Goal: Task Accomplishment & Management: Use online tool/utility

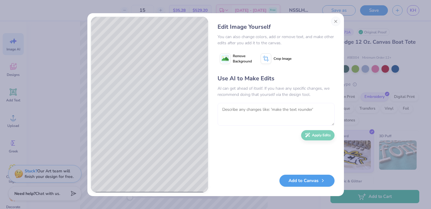
click at [284, 112] on textarea at bounding box center [275, 114] width 117 height 23
click at [228, 109] on textarea "move sin wave" at bounding box center [275, 114] width 117 height 23
click at [263, 112] on textarea "make sin wave" at bounding box center [275, 114] width 117 height 23
type textarea "make sin wave smaller and overlapping only the "HA""
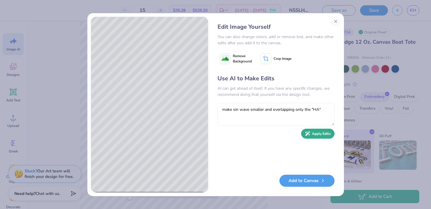
click at [319, 134] on button "Apply Edits" at bounding box center [317, 134] width 33 height 10
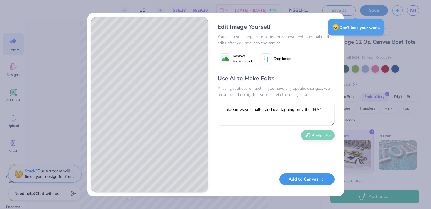
click at [311, 179] on button "Add to Canvas" at bounding box center [306, 179] width 55 height 12
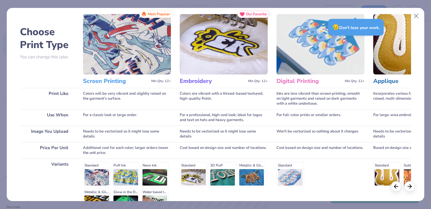
scroll to position [15, 0]
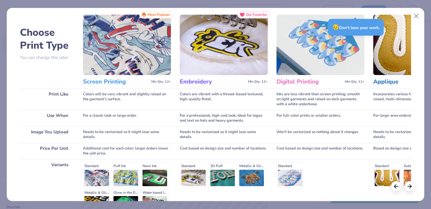
click at [324, 83] on h3 "Digital Printing" at bounding box center [309, 82] width 66 height 8
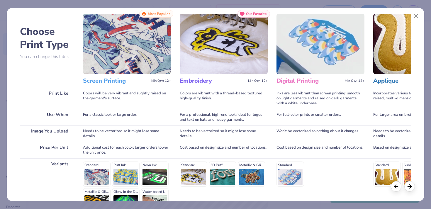
click at [286, 169] on div "Standard" at bounding box center [320, 173] width 88 height 25
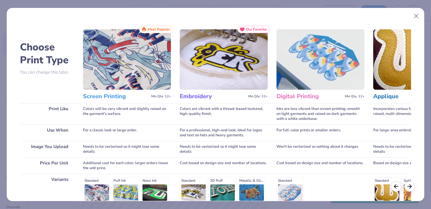
click at [319, 75] on img at bounding box center [320, 59] width 88 height 60
click at [322, 62] on img at bounding box center [320, 59] width 88 height 60
click at [299, 96] on h3 "Digital Printing" at bounding box center [309, 97] width 66 height 8
click at [312, 75] on img at bounding box center [320, 59] width 88 height 60
click at [331, 90] on div "Digital Printing Min Qty: 12+" at bounding box center [320, 96] width 88 height 13
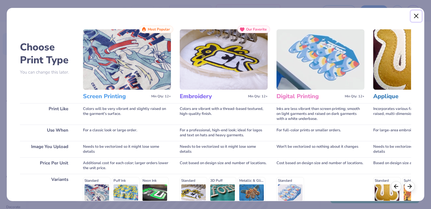
click at [415, 15] on button "Close" at bounding box center [415, 16] width 11 height 11
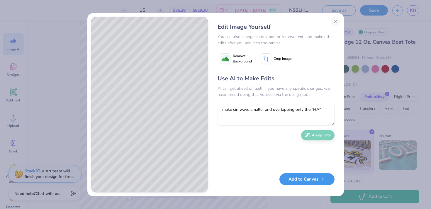
click at [309, 179] on button "Add to Canvas" at bounding box center [306, 179] width 55 height 12
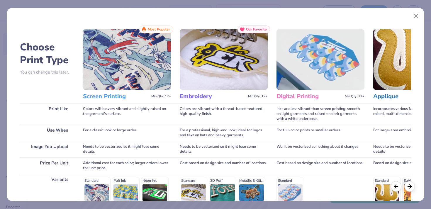
click at [297, 94] on h3 "Digital Printing" at bounding box center [309, 97] width 66 height 8
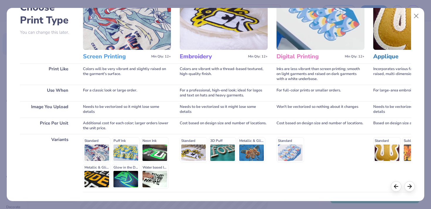
scroll to position [41, 0]
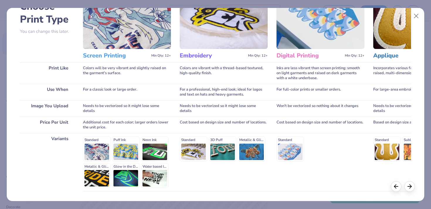
click at [286, 151] on div "Standard" at bounding box center [320, 148] width 88 height 25
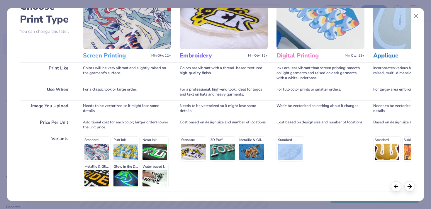
click at [286, 151] on div "Standard" at bounding box center [320, 148] width 88 height 25
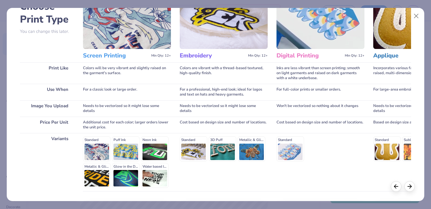
click at [293, 141] on div "Standard" at bounding box center [320, 148] width 88 height 25
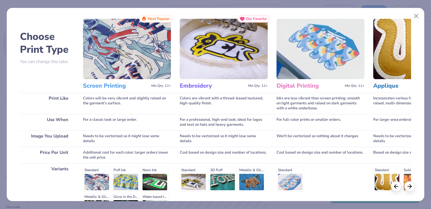
scroll to position [0, 0]
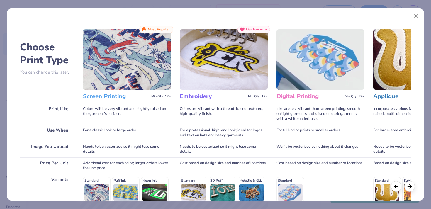
click at [312, 95] on h3 "Digital Printing" at bounding box center [309, 97] width 66 height 8
click at [410, 184] on polyline at bounding box center [410, 185] width 2 height 4
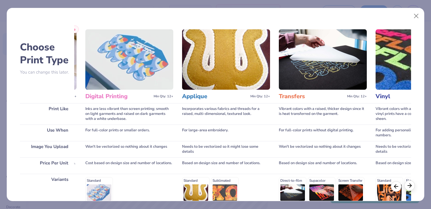
click at [410, 184] on polyline at bounding box center [410, 185] width 2 height 4
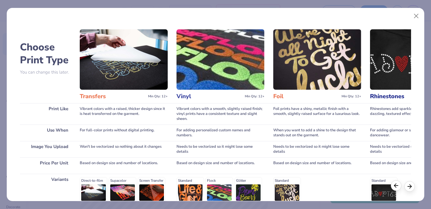
click at [397, 185] on icon at bounding box center [396, 185] width 6 height 6
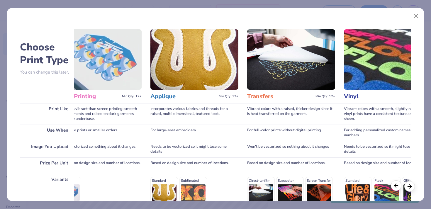
click at [397, 185] on icon at bounding box center [396, 185] width 6 height 6
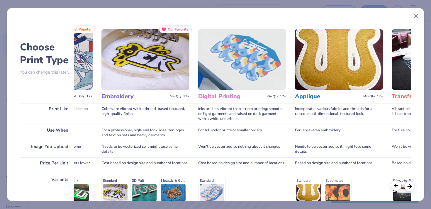
click at [397, 185] on icon at bounding box center [396, 185] width 6 height 6
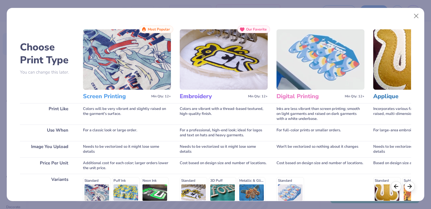
click at [309, 91] on div "Digital Printing Min Qty: 12+" at bounding box center [320, 96] width 88 height 13
click at [139, 70] on img at bounding box center [127, 59] width 88 height 60
click at [282, 72] on img at bounding box center [320, 59] width 88 height 60
click at [289, 94] on h3 "Digital Printing" at bounding box center [309, 97] width 66 height 8
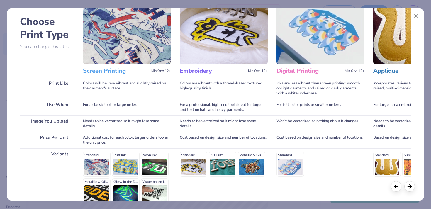
scroll to position [33, 0]
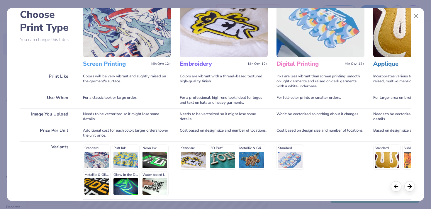
click at [286, 152] on div "Standard" at bounding box center [320, 156] width 88 height 25
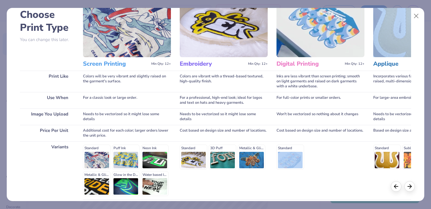
click at [286, 152] on div "Standard" at bounding box center [320, 156] width 88 height 25
click at [289, 152] on div "Standard" at bounding box center [320, 156] width 88 height 25
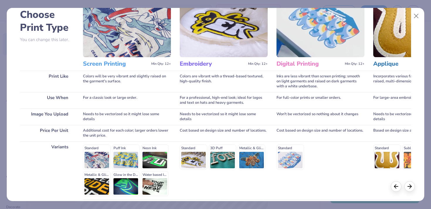
click at [104, 155] on div "Standard Puff Ink Neon Ink Metallic & Glitter Ink Glow in the Dark Ink Water ba…" at bounding box center [127, 170] width 88 height 52
click at [284, 146] on div "Standard" at bounding box center [320, 156] width 88 height 25
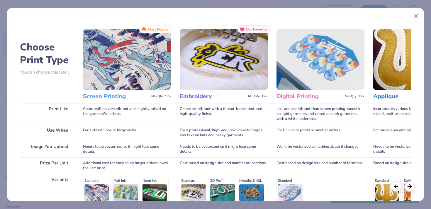
click at [293, 91] on div "Digital Printing Min Qty: 12+" at bounding box center [320, 96] width 88 height 13
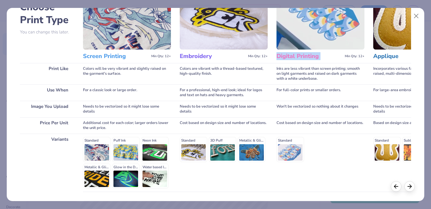
scroll to position [83, 0]
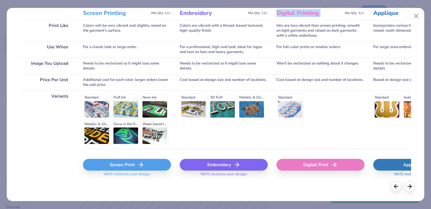
click at [335, 164] on polyline at bounding box center [335, 165] width 2 height 4
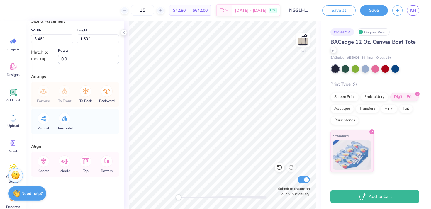
scroll to position [0, 0]
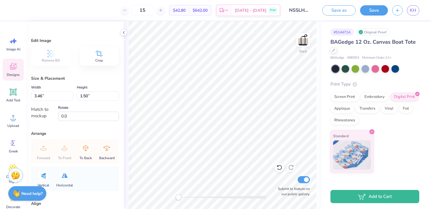
click at [15, 73] on span "Designs" at bounding box center [13, 74] width 13 height 5
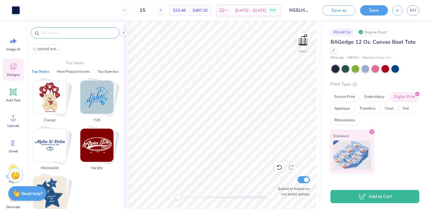
click at [69, 33] on input "text" at bounding box center [77, 33] width 75 height 6
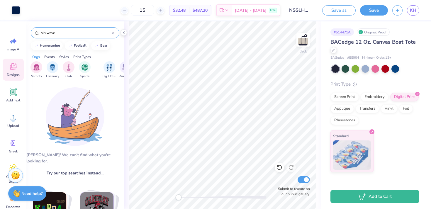
drag, startPoint x: 71, startPoint y: 31, endPoint x: 18, endPoint y: 28, distance: 53.1
click at [18, 29] on div "Art colors 15 $32.48 Per Item $487.20 Total Est. Delivery Oct 9 - 12 Free Desig…" at bounding box center [215, 104] width 431 height 209
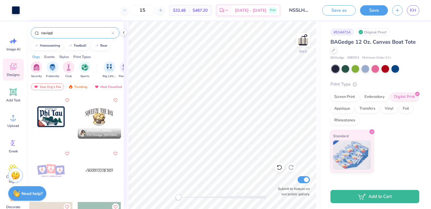
type input "squiggle"
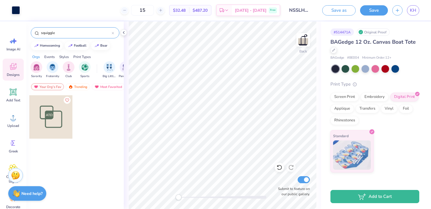
drag, startPoint x: 60, startPoint y: 33, endPoint x: 16, endPoint y: 18, distance: 46.3
click at [16, 18] on div "Art colors 15 $32.48 Per Item $487.20 Total Est. Delivery Oct 9 - 12 Free Desig…" at bounding box center [215, 104] width 431 height 209
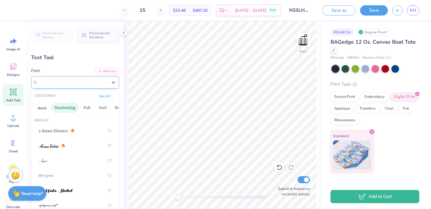
click at [62, 81] on div "In Living Color" at bounding box center [72, 82] width 71 height 9
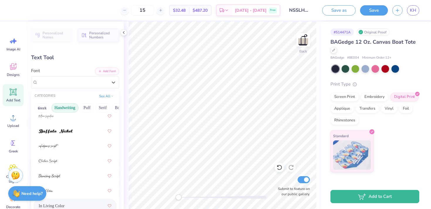
scroll to position [60, 0]
click at [67, 128] on span at bounding box center [56, 131] width 34 height 6
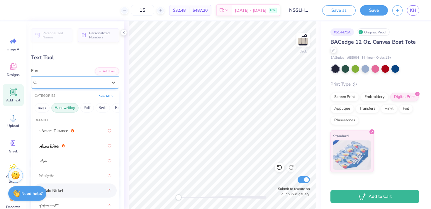
click at [76, 84] on div "Buffalo Nickel" at bounding box center [72, 82] width 71 height 9
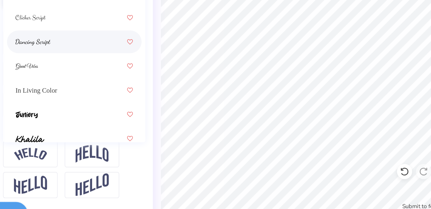
scroll to position [4, 0]
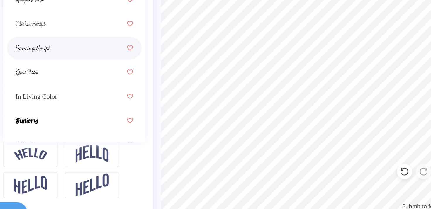
click at [81, 93] on div at bounding box center [75, 91] width 73 height 11
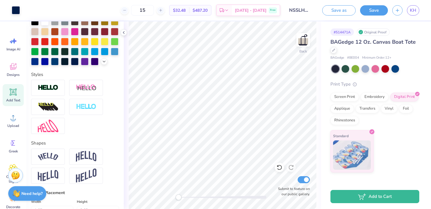
scroll to position [0, 0]
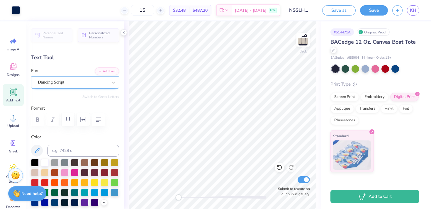
click at [70, 83] on div "Dancing Script" at bounding box center [72, 82] width 71 height 9
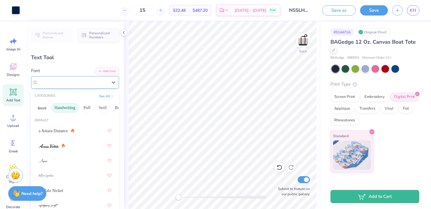
type input "2.90"
type input "0.69"
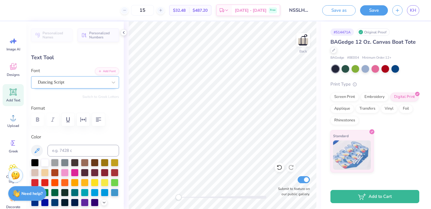
type input "2.77"
type input "0.66"
click at [84, 80] on div "Dancing Script" at bounding box center [72, 82] width 71 height 9
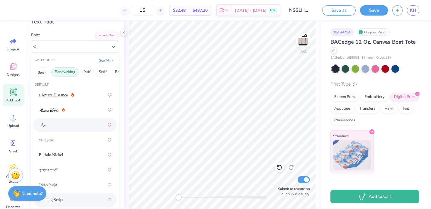
scroll to position [13, 0]
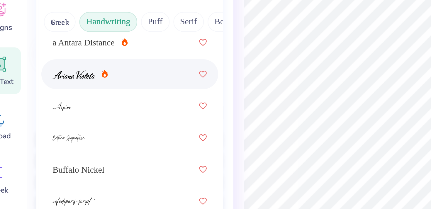
click at [56, 100] on div at bounding box center [75, 96] width 73 height 11
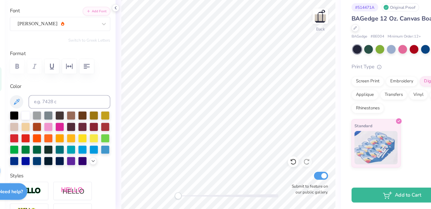
type input "2.97"
type input "0.69"
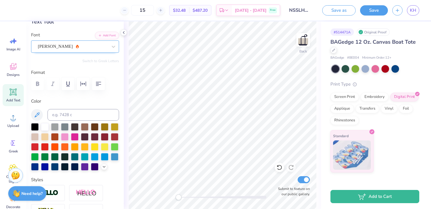
click at [65, 46] on div "Ariana Violeta" at bounding box center [72, 46] width 71 height 9
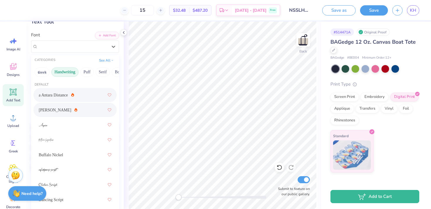
click at [71, 92] on div "a Antara Distance" at bounding box center [75, 95] width 73 height 11
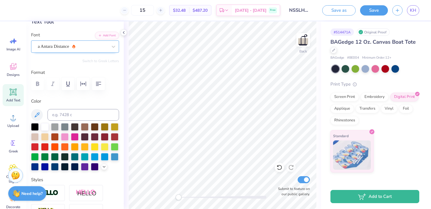
click at [92, 49] on div "a Antara Distance" at bounding box center [72, 46] width 71 height 9
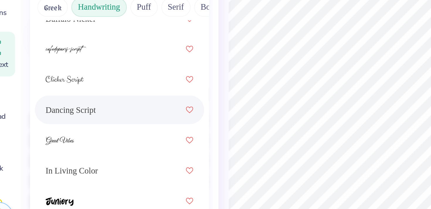
scroll to position [88, 0]
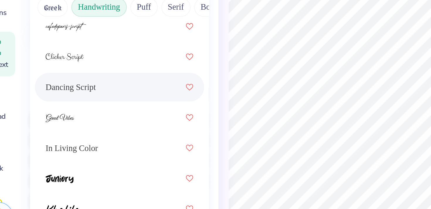
click at [76, 114] on div "Dancing Script" at bounding box center [75, 111] width 73 height 11
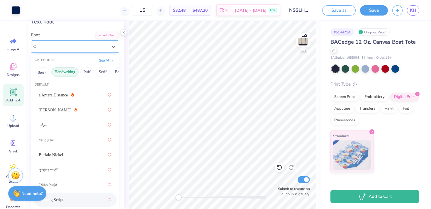
click at [66, 45] on div "Dancing Script" at bounding box center [72, 46] width 71 height 9
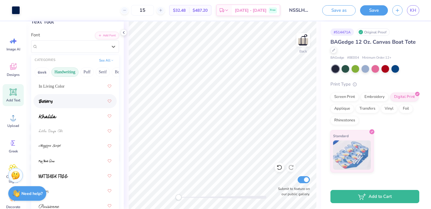
scroll to position [146, 0]
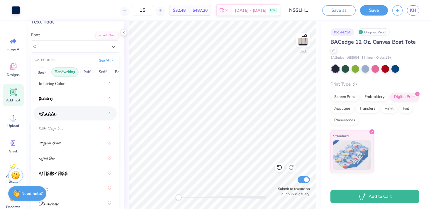
click at [79, 112] on div at bounding box center [75, 113] width 73 height 11
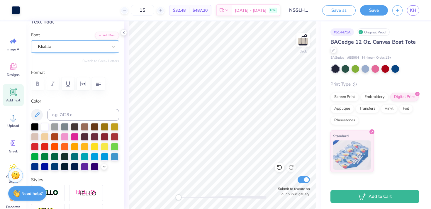
click at [75, 47] on div "Khalila" at bounding box center [72, 46] width 71 height 9
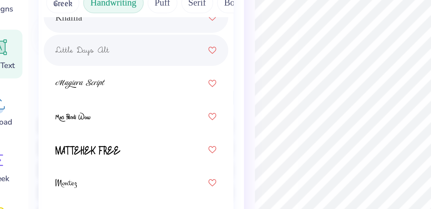
scroll to position [181, 0]
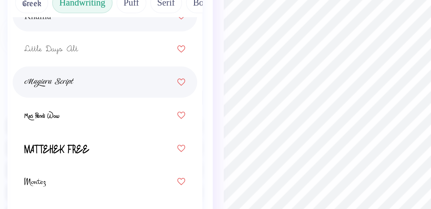
click at [81, 104] on div at bounding box center [75, 108] width 73 height 11
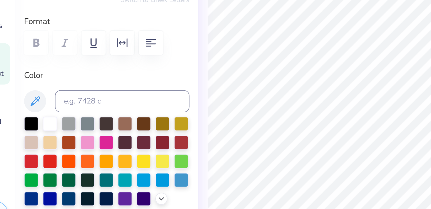
scroll to position [0, 0]
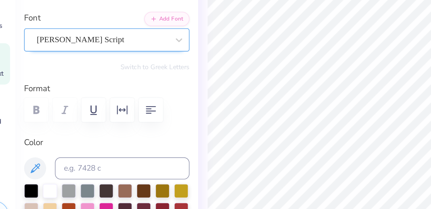
click at [79, 85] on div "Magiera Script" at bounding box center [72, 82] width 71 height 9
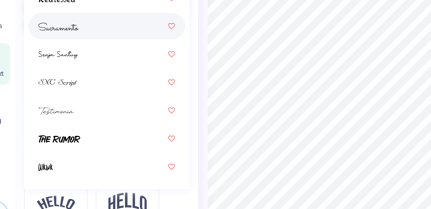
scroll to position [133, 0]
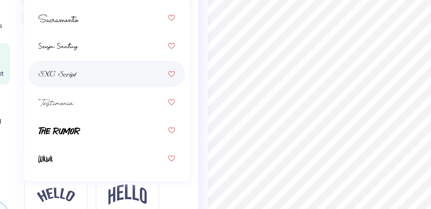
click at [75, 99] on div at bounding box center [75, 100] width 73 height 11
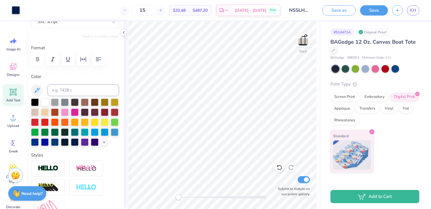
scroll to position [0, 0]
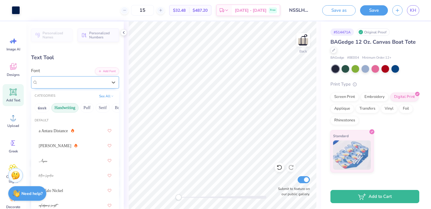
click at [73, 80] on div "SNC Script" at bounding box center [72, 82] width 71 height 9
click at [66, 110] on button "Handwriting" at bounding box center [64, 107] width 27 height 9
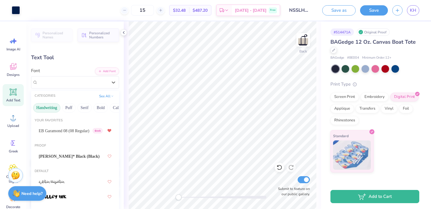
scroll to position [0, 20]
click at [63, 132] on span "EB Garamond 08 (08 Regular)" at bounding box center [64, 131] width 51 height 6
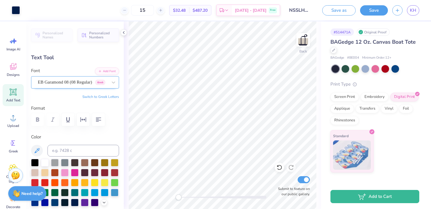
click at [76, 79] on div "EB Garamond 08 (08 Regular) Greek" at bounding box center [72, 82] width 71 height 9
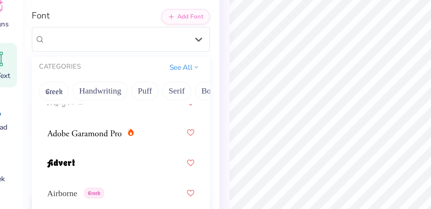
scroll to position [169, 0]
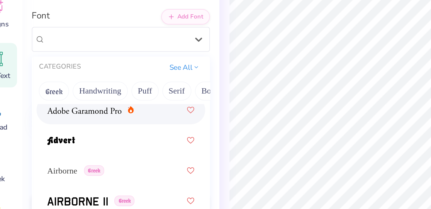
click at [52, 123] on div at bounding box center [74, 117] width 83 height 14
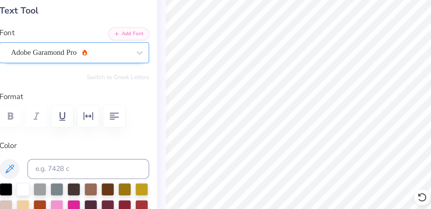
click at [82, 86] on div "Adobe Garamond Pro" at bounding box center [72, 82] width 71 height 9
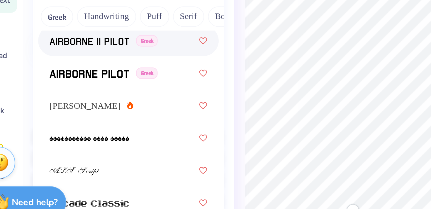
scroll to position [286, 0]
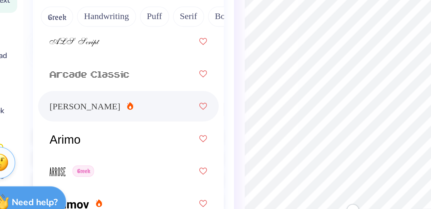
click at [89, 149] on div "Ariana Violeta" at bounding box center [75, 149] width 73 height 11
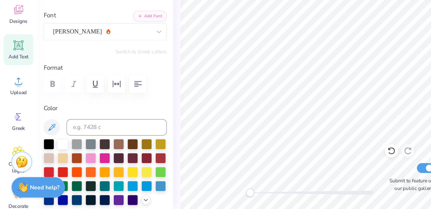
click at [85, 93] on div "Personalized Names Personalized Numbers Text Tool Add Font Font Ariana Violeta …" at bounding box center [74, 114] width 97 height 187
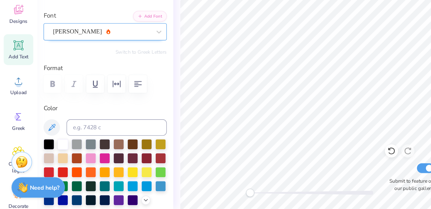
click at [72, 79] on div "Ariana Violeta" at bounding box center [72, 82] width 71 height 9
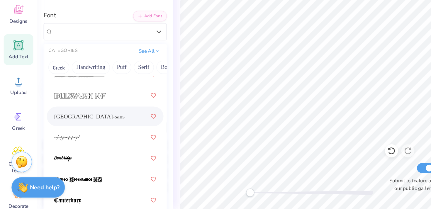
scroll to position [0, 0]
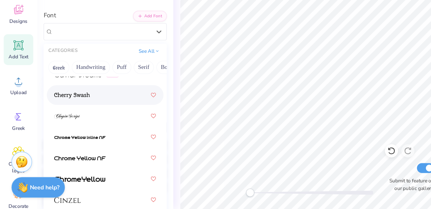
click at [75, 130] on div at bounding box center [75, 127] width 73 height 11
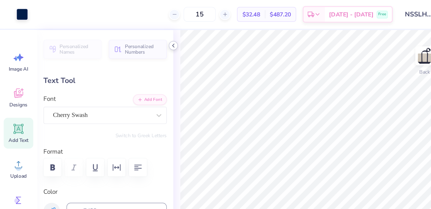
click at [126, 33] on div at bounding box center [123, 32] width 6 height 6
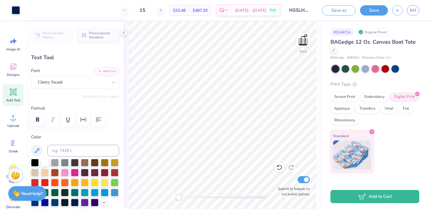
type input "2.27"
type input "0.37"
click at [57, 79] on div "Cherry Swash" at bounding box center [72, 82] width 71 height 9
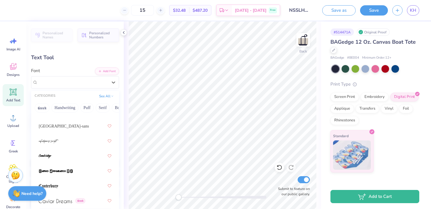
scroll to position [878, 0]
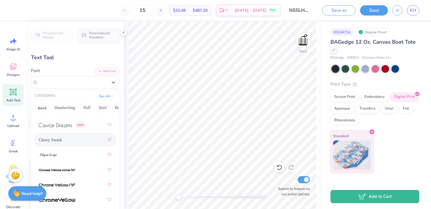
scroll to position [950, 0]
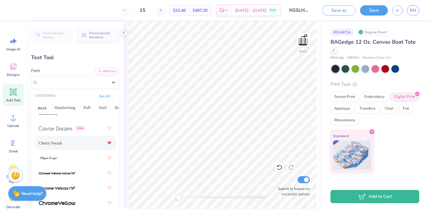
click at [109, 141] on icon at bounding box center [110, 142] width 4 height 3
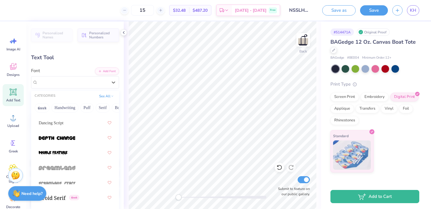
scroll to position [1419, 0]
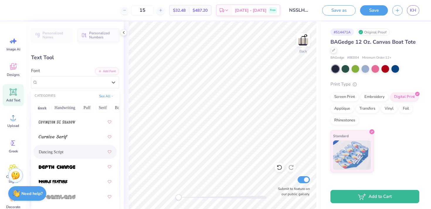
click at [71, 147] on div "Dancing Script" at bounding box center [75, 151] width 73 height 11
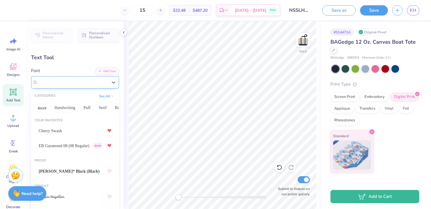
click at [82, 86] on div "Dancing Script" at bounding box center [72, 82] width 71 height 9
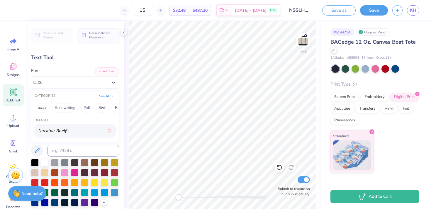
scroll to position [0, 0]
click at [72, 127] on div at bounding box center [75, 130] width 73 height 11
type input "cur"
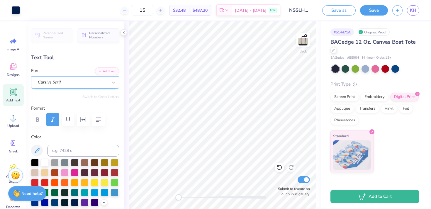
click at [92, 84] on div "Cursive Serif" at bounding box center [72, 82] width 71 height 9
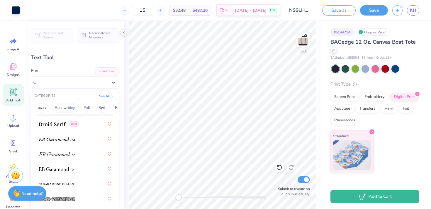
scroll to position [1539, 0]
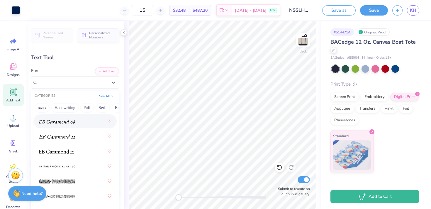
click at [88, 124] on div at bounding box center [75, 121] width 73 height 11
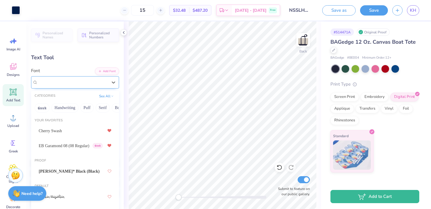
click at [85, 83] on div "EB Garamond 08 (08 Italic) Greek" at bounding box center [72, 82] width 71 height 9
click at [78, 131] on div "Cherry Swash" at bounding box center [75, 130] width 73 height 11
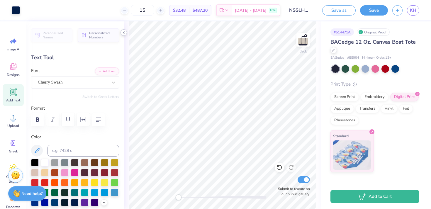
click at [125, 33] on icon at bounding box center [123, 32] width 5 height 5
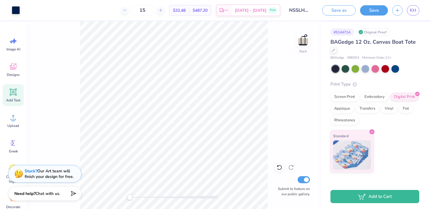
click at [302, 11] on input "NSSLHA Tote" at bounding box center [298, 10] width 29 height 12
click at [377, 7] on button "Save" at bounding box center [374, 9] width 28 height 10
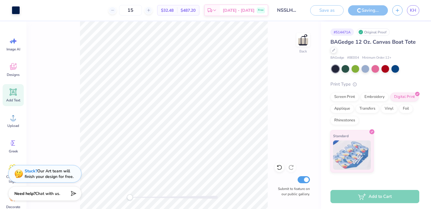
click at [296, 21] on div "Art colors 15 $32.48 Per Item $487.20 Total Est. Delivery Oct 9 - 12 Free Desig…" at bounding box center [215, 104] width 431 height 209
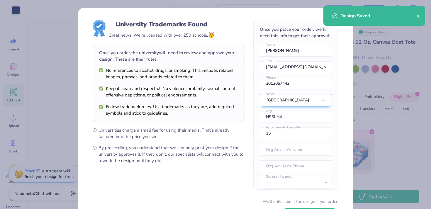
click at [422, 14] on div "Design Saved" at bounding box center [374, 16] width 102 height 20
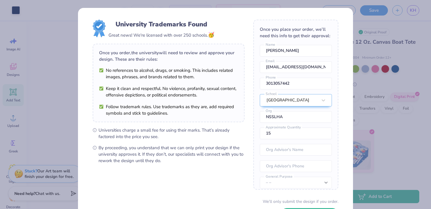
click at [419, 14] on div "Design Saved" at bounding box center [374, 18] width 104 height 27
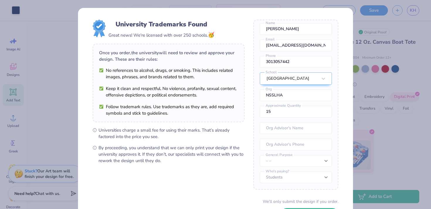
scroll to position [46, 0]
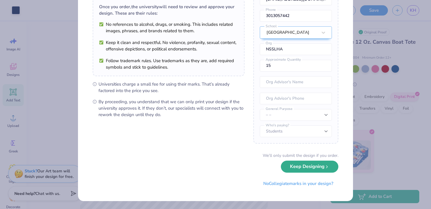
click at [298, 171] on button "Keep Designing" at bounding box center [309, 167] width 57 height 12
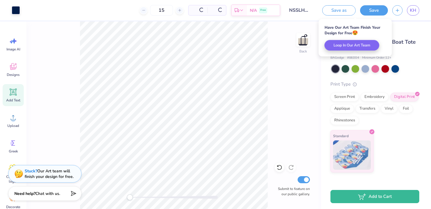
scroll to position [0, 0]
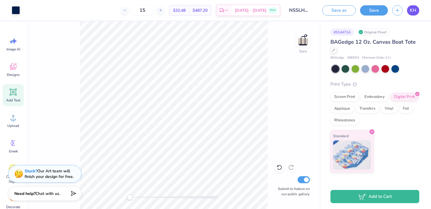
click at [415, 11] on span "KH" at bounding box center [413, 10] width 6 height 7
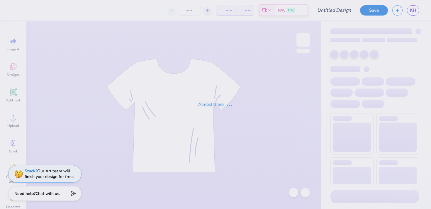
type input "nsslha"
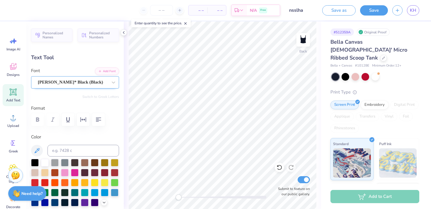
click at [51, 83] on div "[PERSON_NAME]* Black (Black)" at bounding box center [72, 82] width 71 height 9
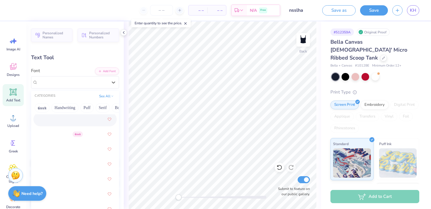
scroll to position [963, 0]
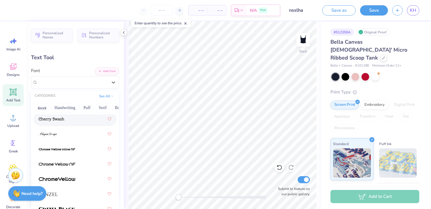
click at [57, 122] on span at bounding box center [51, 119] width 25 height 6
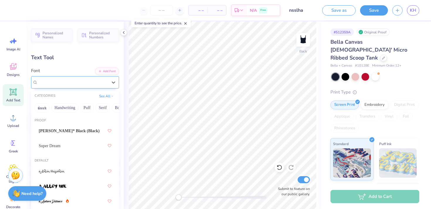
click at [98, 79] on div "Cherry Swash" at bounding box center [72, 82] width 71 height 9
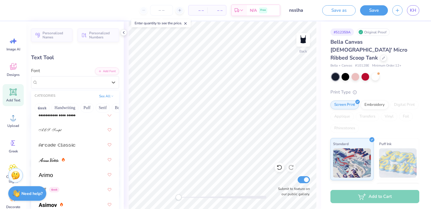
scroll to position [386, 0]
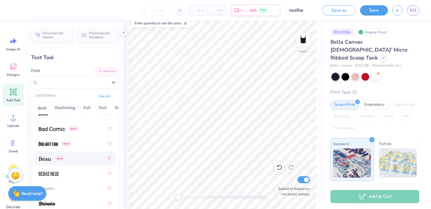
click at [76, 157] on div "Greek" at bounding box center [75, 158] width 73 height 11
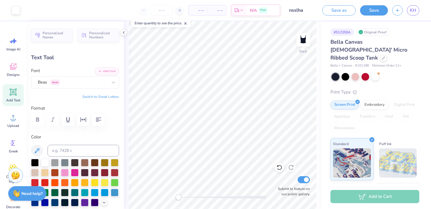
type input "2.96"
type input "0.71"
type input "2.44"
click at [76, 84] on div "Beau Greek" at bounding box center [72, 82] width 71 height 9
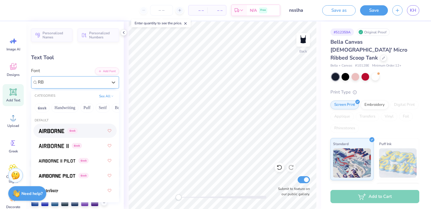
type input "R"
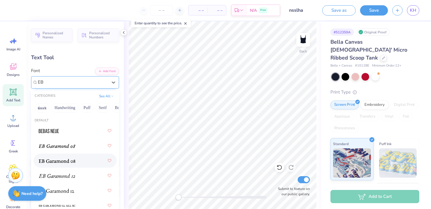
click at [83, 156] on div at bounding box center [75, 160] width 73 height 11
type input "EB"
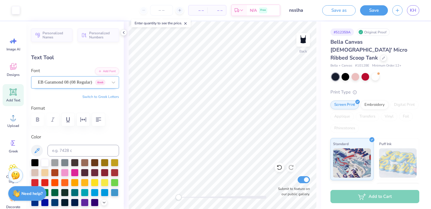
type input "2.80"
type input "0.63"
type input "2.48"
click at [64, 78] on div at bounding box center [73, 82] width 70 height 8
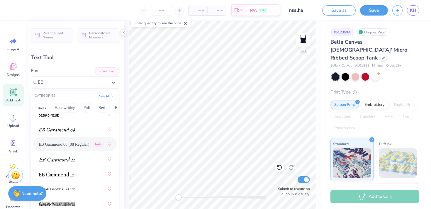
scroll to position [17, 0]
click at [76, 127] on div at bounding box center [75, 128] width 73 height 11
type input "EB"
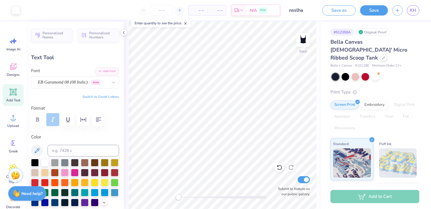
type input "2.86"
type input "0.28"
type input "4.49"
click at [80, 86] on div "Super Dream" at bounding box center [72, 82] width 71 height 9
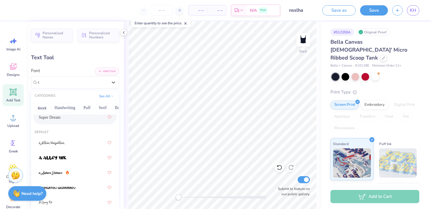
scroll to position [0, 0]
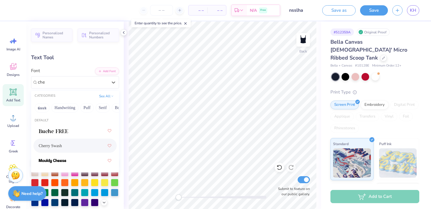
click at [70, 143] on div "Cherry Swash" at bounding box center [75, 145] width 73 height 11
type input "che"
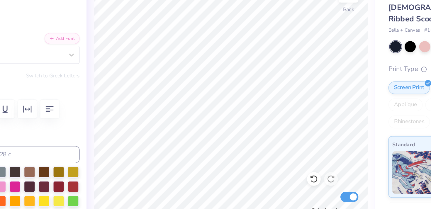
type input "2.97"
type input "0.31"
type input "4.47"
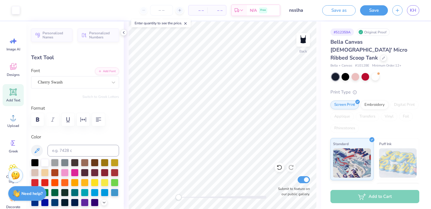
type input "3.08"
type input "0.65"
type input "2.47"
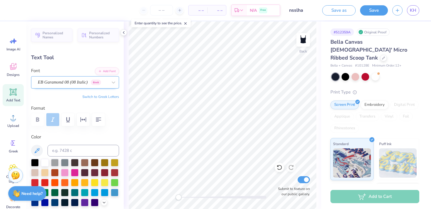
click at [68, 82] on div "EB Garamond 08 (08 Italic) Greek" at bounding box center [72, 82] width 71 height 9
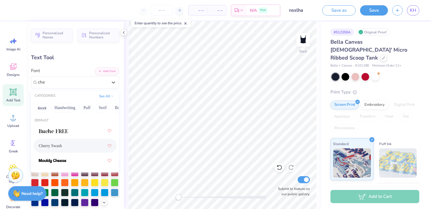
click at [74, 146] on div "Cherry Swash" at bounding box center [75, 145] width 73 height 11
type input "che"
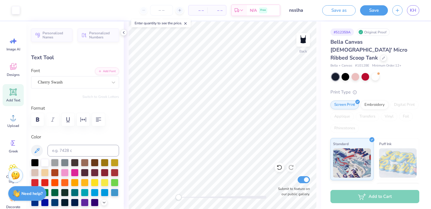
type input "3.63"
type input "0.76"
type input "2.42"
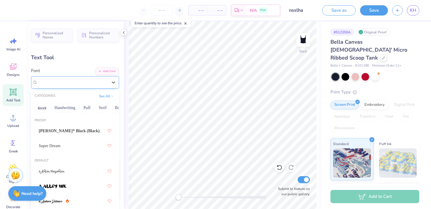
click at [62, 84] on div "Cherry Swash" at bounding box center [72, 82] width 71 height 9
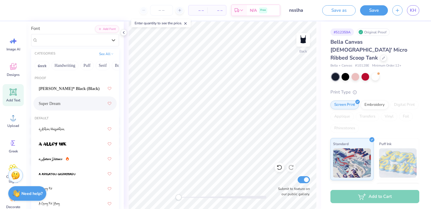
click at [83, 102] on div "Super Dream" at bounding box center [75, 103] width 73 height 11
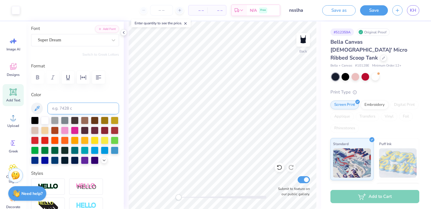
type input "3.15"
type input "0.71"
type input "2.46"
click at [98, 110] on input at bounding box center [82, 109] width 71 height 12
click at [84, 50] on div "Personalized Names Personalized Numbers Text Tool Add Font Font Super Dream Swi…" at bounding box center [74, 114] width 97 height 187
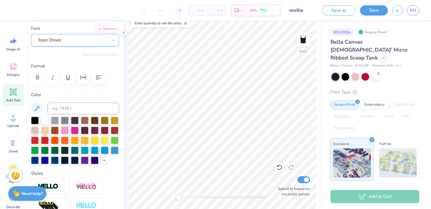
click at [84, 44] on div "Super Dream" at bounding box center [72, 39] width 71 height 9
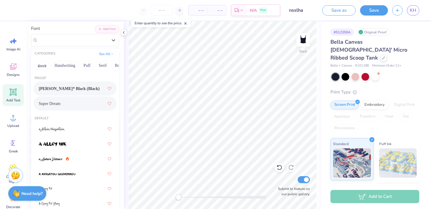
click at [84, 89] on span "Cooper* Black (Black)" at bounding box center [69, 89] width 61 height 6
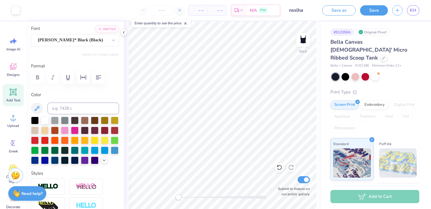
type input "3.56"
type input "0.76"
type input "2.45"
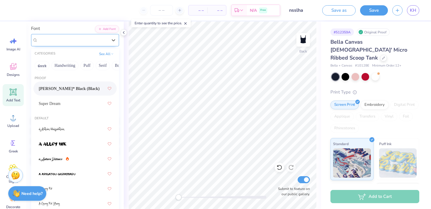
click at [50, 43] on div at bounding box center [73, 40] width 70 height 8
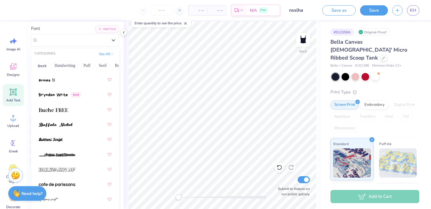
scroll to position [802, 0]
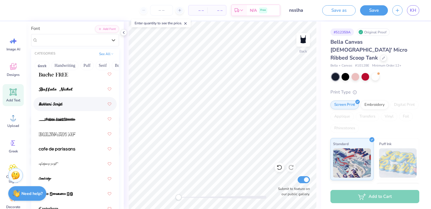
click at [60, 102] on span at bounding box center [51, 104] width 24 height 6
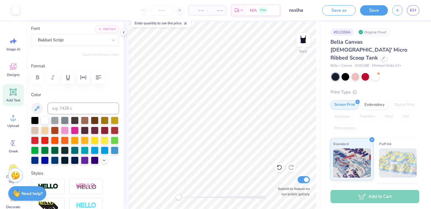
type input "0.87"
type input "2.40"
click at [75, 42] on div "Bukhari Script" at bounding box center [72, 39] width 71 height 9
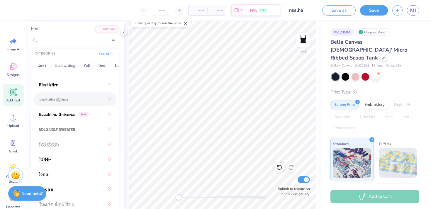
scroll to position [494, 0]
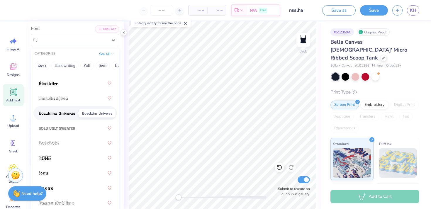
click at [69, 112] on img at bounding box center [57, 113] width 37 height 4
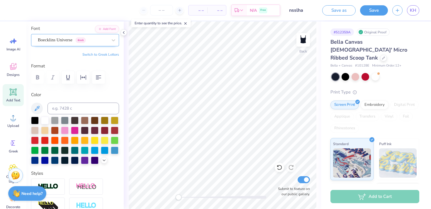
click at [81, 41] on div "Boecklins Universe Greek" at bounding box center [72, 39] width 71 height 9
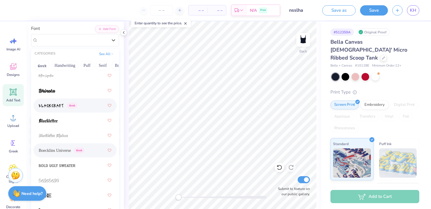
scroll to position [471, 0]
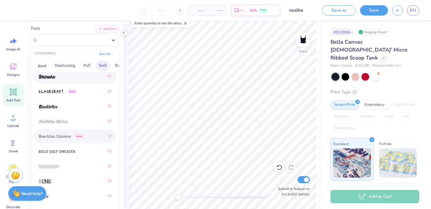
click at [103, 66] on button "Serif" at bounding box center [102, 65] width 14 height 9
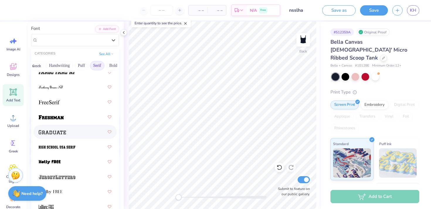
scroll to position [698, 0]
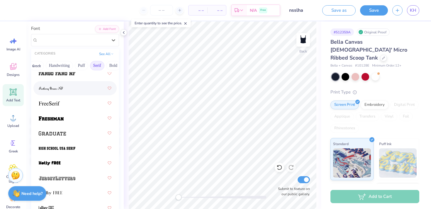
click at [87, 89] on div at bounding box center [75, 88] width 73 height 11
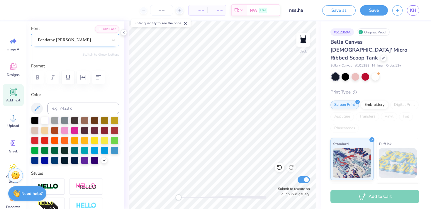
click at [94, 38] on div "Fontleroy Brown NF" at bounding box center [72, 39] width 71 height 9
type input "3.04"
type input "0.69"
type input "2.51"
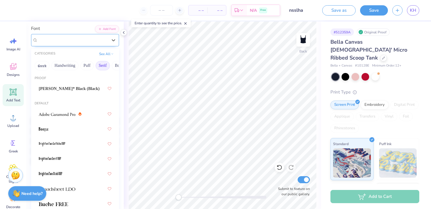
click at [85, 38] on div "Fontleroy Brown NF" at bounding box center [72, 39] width 71 height 9
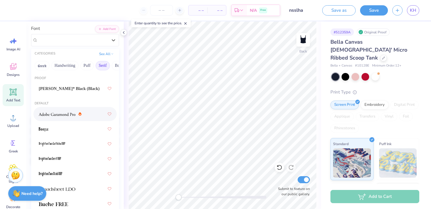
click at [61, 111] on span at bounding box center [57, 114] width 37 height 6
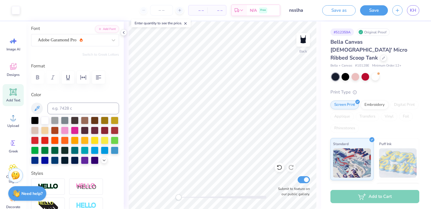
type input "3.06"
type input "0.70"
type input "2.50"
click at [113, 40] on icon at bounding box center [113, 40] width 6 height 6
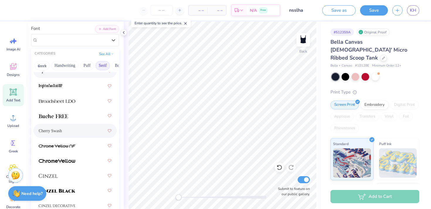
scroll to position [88, 0]
click at [92, 125] on div "Cherry Swash" at bounding box center [75, 130] width 73 height 11
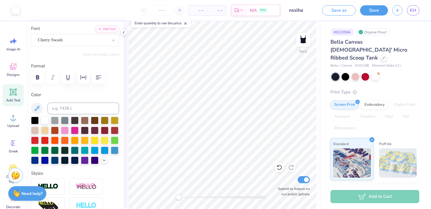
type input "3.63"
type input "0.76"
type input "2.47"
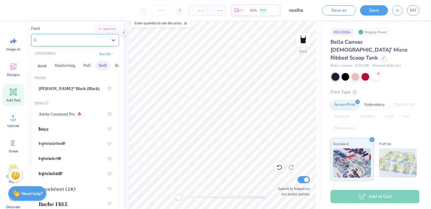
click at [93, 39] on div "Cherry Swash" at bounding box center [72, 39] width 71 height 9
click at [76, 84] on div "Cooper* Black (Black)" at bounding box center [75, 88] width 73 height 11
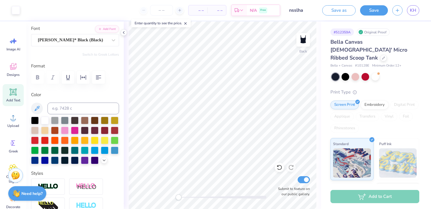
type input "2.97"
type input "0.31"
type input "4.47"
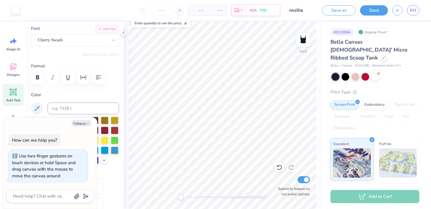
click at [180, 197] on div "Accessibility label" at bounding box center [181, 197] width 6 height 6
click at [76, 42] on div "Cherry Swash" at bounding box center [72, 39] width 71 height 9
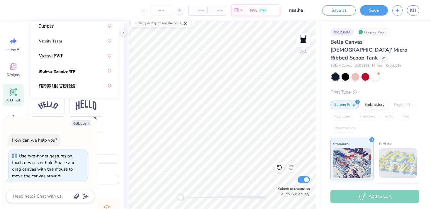
scroll to position [180, 0]
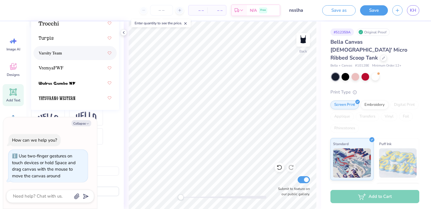
click at [72, 51] on div "Varsity Team" at bounding box center [75, 53] width 73 height 11
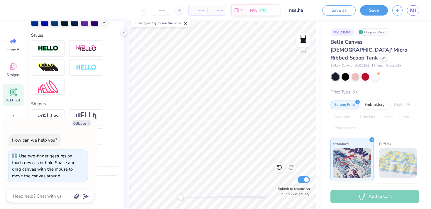
type textarea "x"
type input "3.56"
type input "0.76"
type input "2.47"
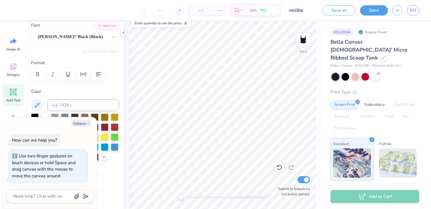
scroll to position [41, 0]
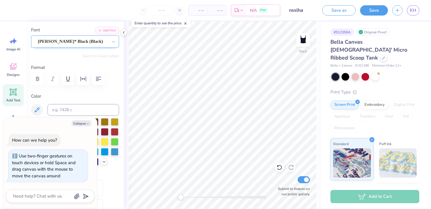
click at [68, 39] on div "Cooper* Black (Black)" at bounding box center [72, 41] width 71 height 9
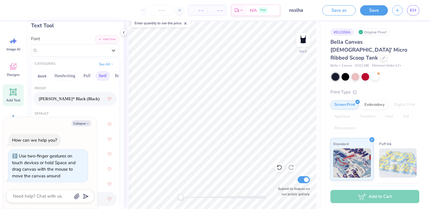
scroll to position [0, 0]
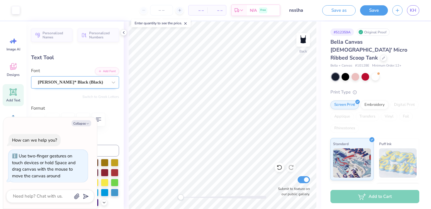
click at [88, 82] on div "Cooper* Black (Black)" at bounding box center [72, 82] width 71 height 9
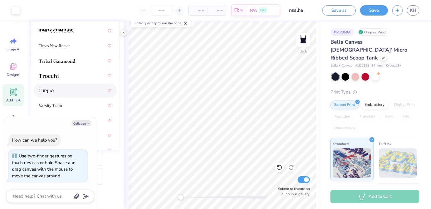
scroll to position [1028, 0]
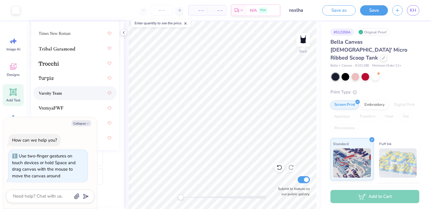
click at [76, 91] on div "Varsity Team" at bounding box center [75, 93] width 73 height 11
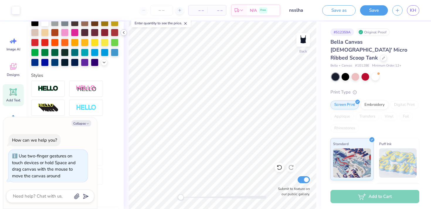
click at [124, 32] on icon at bounding box center [123, 32] width 5 height 5
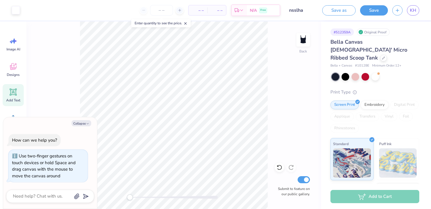
click at [104, 199] on div "Back Submit to feature on our public gallery." at bounding box center [173, 114] width 294 height 187
click at [85, 125] on button "Collapse" at bounding box center [81, 123] width 20 height 6
type textarea "x"
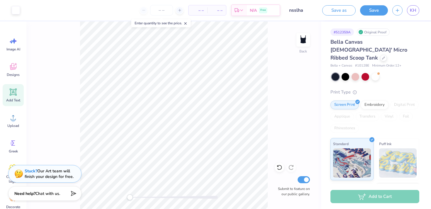
click at [187, 23] on icon at bounding box center [185, 23] width 4 height 4
click at [158, 12] on input "number" at bounding box center [161, 10] width 23 height 11
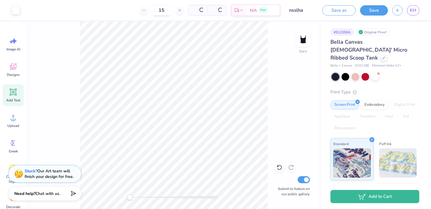
type input "15"
type input "3.01"
type input "0.71"
type input "2.50"
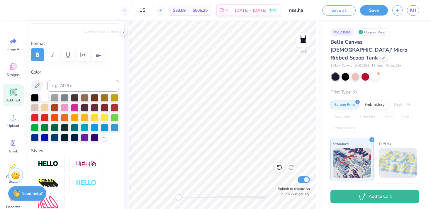
scroll to position [0, 0]
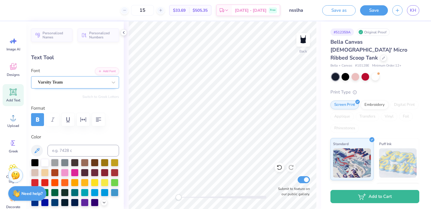
click at [69, 83] on div "Varsity Team" at bounding box center [72, 82] width 71 height 9
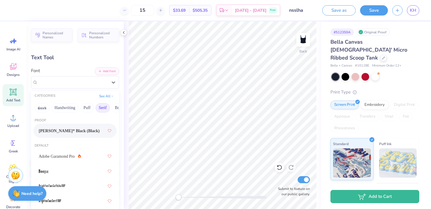
click at [66, 131] on span "Cooper* Black (Black)" at bounding box center [69, 131] width 61 height 6
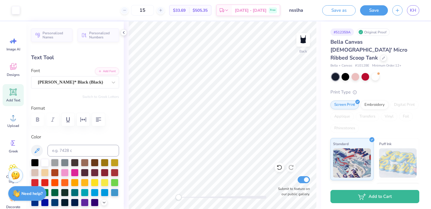
type input "3.20"
type input "0.23"
type input "4.51"
click at [61, 79] on div "Varsity Team" at bounding box center [72, 82] width 71 height 9
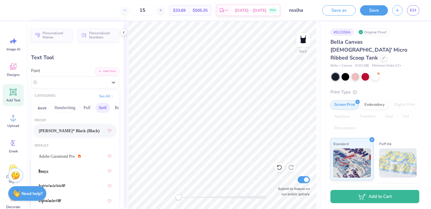
click at [62, 128] on span "Cooper* Black (Black)" at bounding box center [69, 131] width 61 height 6
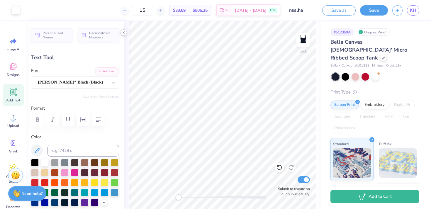
click at [122, 32] on icon at bounding box center [123, 32] width 5 height 5
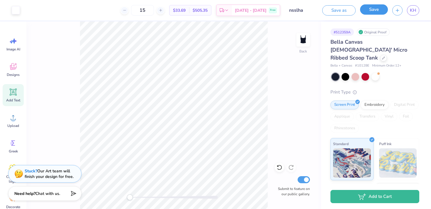
click at [375, 10] on button "Save" at bounding box center [374, 9] width 28 height 10
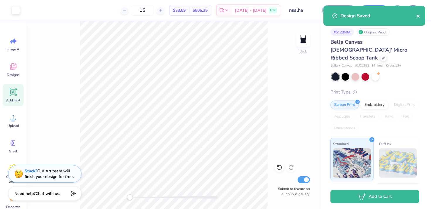
click at [419, 15] on icon "close" at bounding box center [418, 16] width 4 height 5
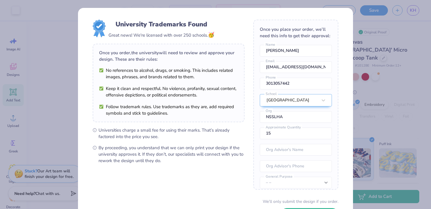
scroll to position [46, 0]
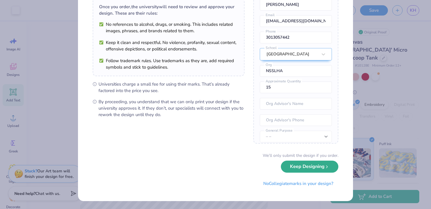
click at [303, 166] on button "Keep Designing" at bounding box center [309, 167] width 57 height 12
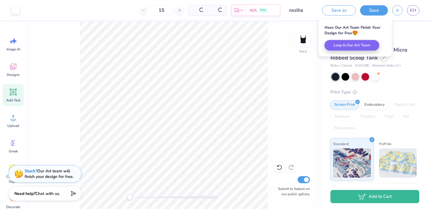
scroll to position [0, 0]
click at [412, 12] on span "KH" at bounding box center [413, 10] width 6 height 7
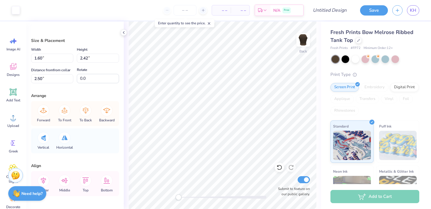
type input "1.54"
type input "2.62"
type input "2.67"
click at [124, 31] on icon at bounding box center [123, 32] width 5 height 5
click at [210, 24] on icon at bounding box center [209, 23] width 4 height 4
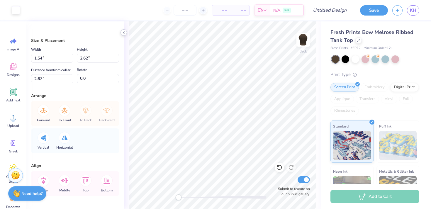
click at [124, 30] on div at bounding box center [123, 32] width 6 height 6
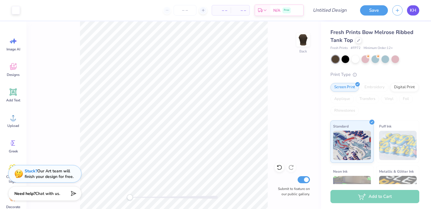
click at [414, 11] on span "KH" at bounding box center [413, 10] width 6 height 7
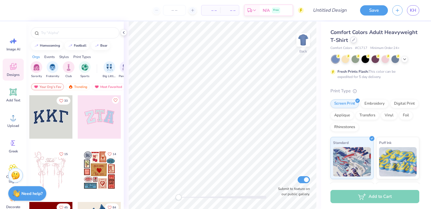
click at [353, 41] on icon at bounding box center [353, 39] width 3 height 3
